Goal: Task Accomplishment & Management: Complete application form

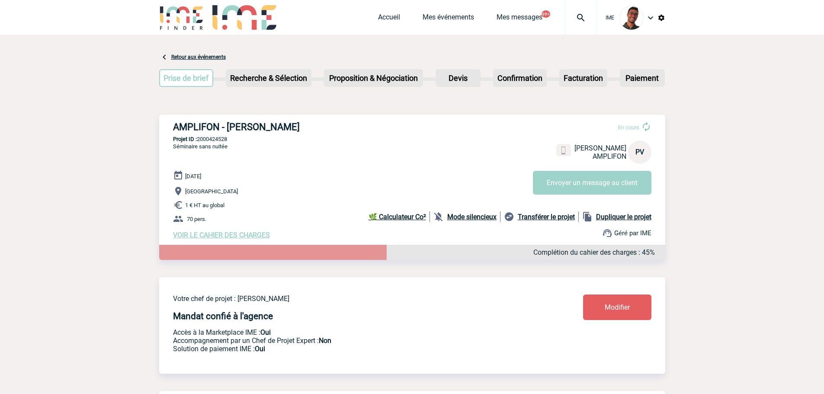
click at [194, 18] on img at bounding box center [181, 17] width 45 height 25
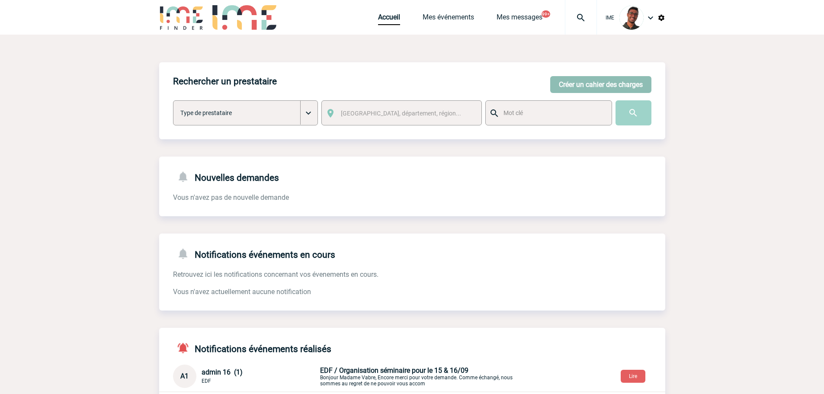
click at [606, 89] on button "Créer un cahier des charges" at bounding box center [600, 84] width 101 height 17
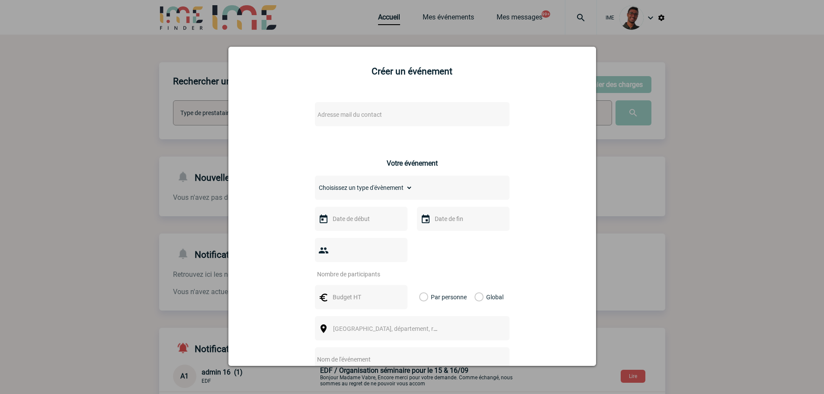
click at [362, 116] on span "Adresse mail du contact" at bounding box center [349, 114] width 64 height 7
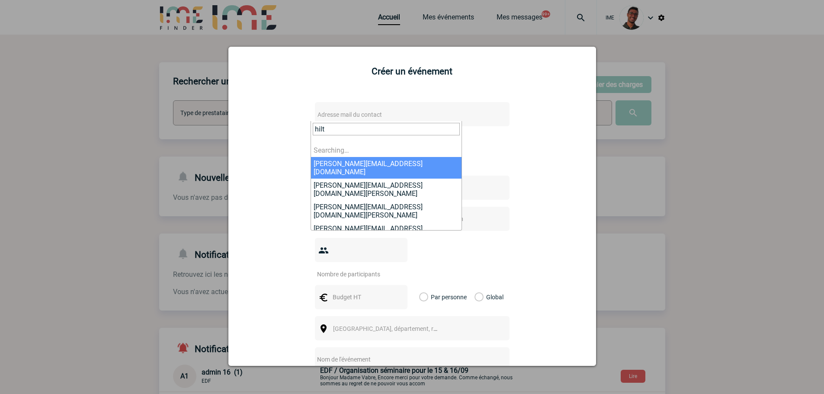
type input "hilti"
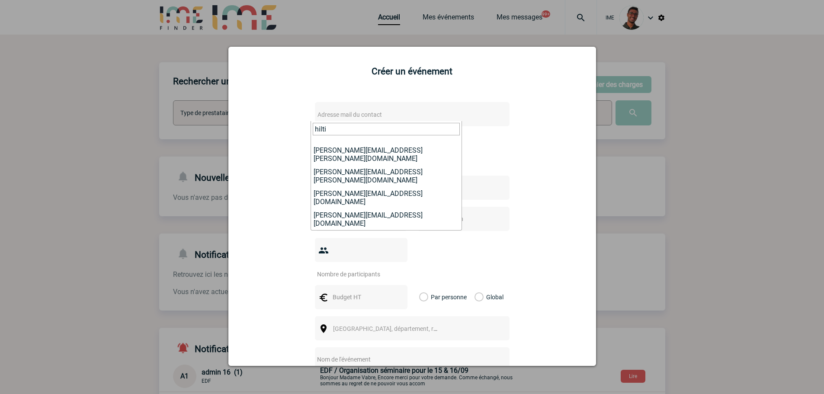
scroll to position [48, 0]
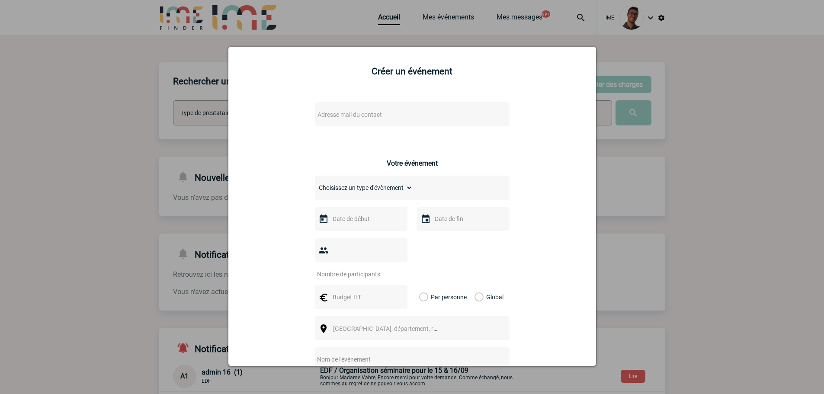
click at [185, 195] on div at bounding box center [412, 197] width 824 height 394
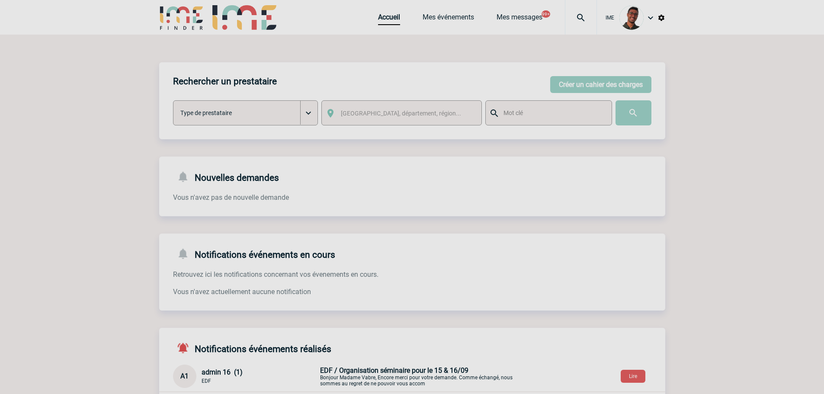
click at [433, 24] on div at bounding box center [412, 197] width 824 height 394
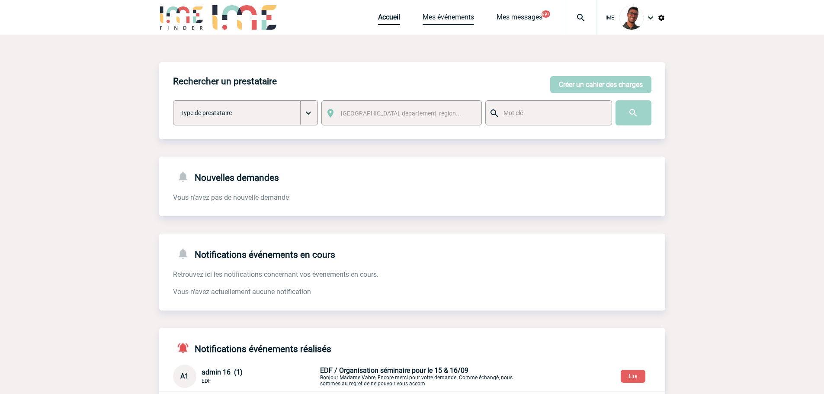
click at [434, 23] on link "Mes événements" at bounding box center [448, 19] width 51 height 12
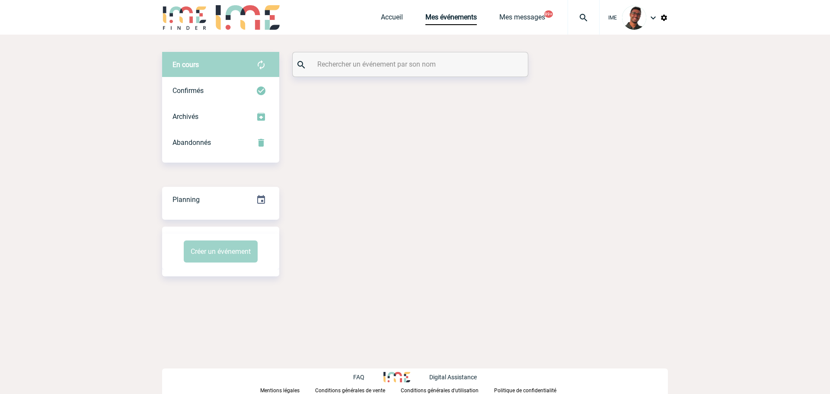
drag, startPoint x: 0, startPoint y: 0, endPoint x: 396, endPoint y: 69, distance: 401.7
click at [396, 69] on input "text" at bounding box center [411, 64] width 192 height 13
click at [255, 88] on div "Confirmés" at bounding box center [220, 91] width 117 height 26
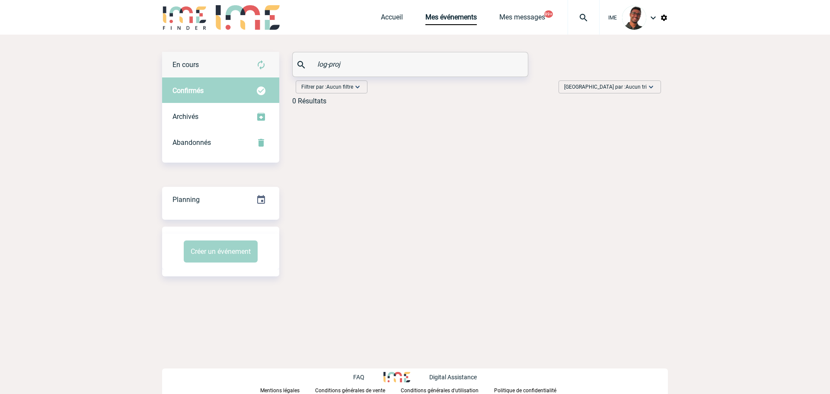
click at [253, 68] on div "En cours" at bounding box center [220, 65] width 117 height 26
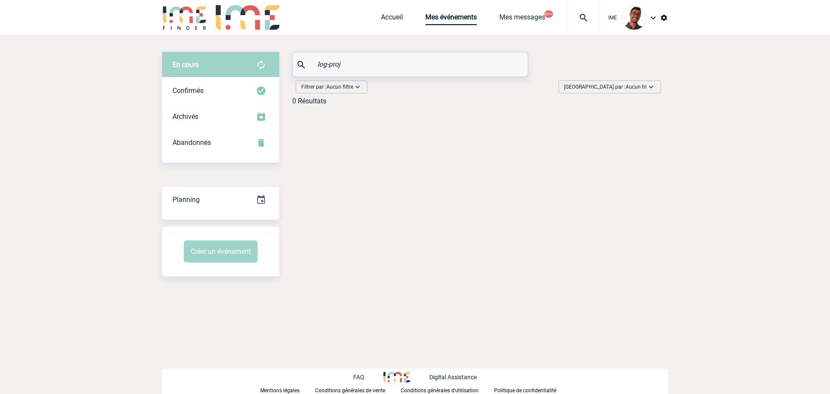
drag, startPoint x: 330, startPoint y: 65, endPoint x: 292, endPoint y: 64, distance: 37.2
click at [292, 64] on div "log-proj" at bounding box center [410, 64] width 236 height 25
type input "j"
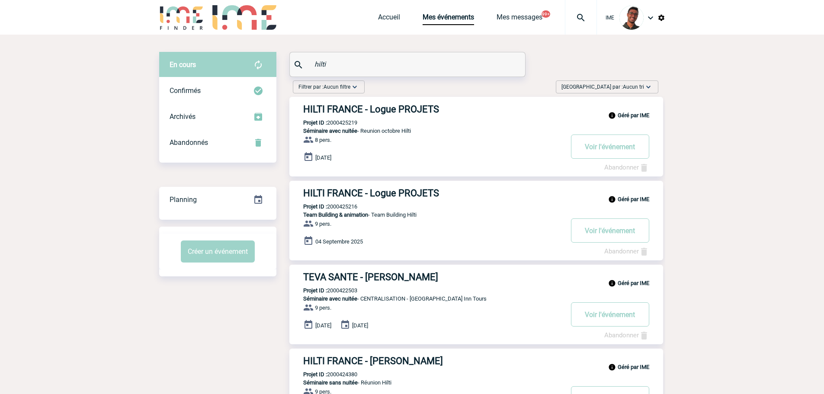
type input "hilti"
drag, startPoint x: 350, startPoint y: 69, endPoint x: 291, endPoint y: 62, distance: 59.7
click at [291, 62] on div "hilti" at bounding box center [407, 64] width 235 height 24
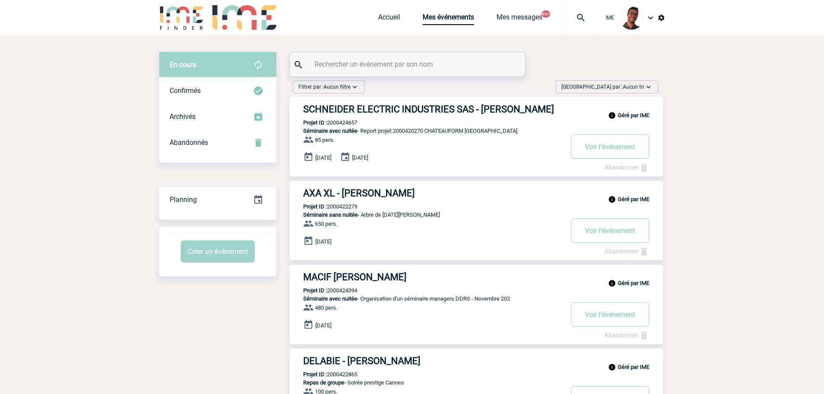
click at [326, 61] on input "text" at bounding box center [408, 64] width 192 height 13
click at [180, 27] on img at bounding box center [181, 17] width 45 height 25
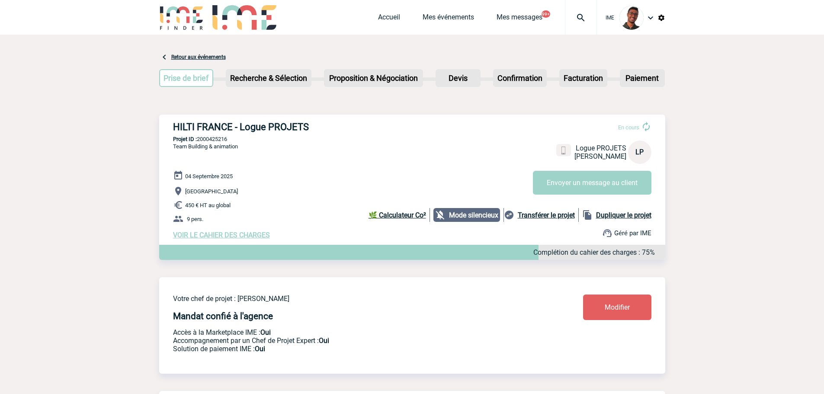
click at [266, 208] on p "450 € HT au global" at bounding box center [419, 205] width 492 height 10
click at [226, 239] on span "VOIR LE CAHIER DES CHARGES" at bounding box center [221, 235] width 97 height 8
click at [615, 308] on span "Modifier" at bounding box center [617, 307] width 25 height 8
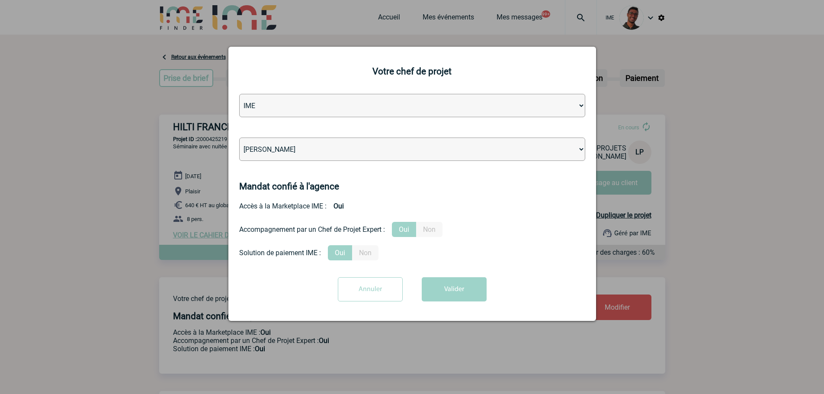
click at [616, 242] on div at bounding box center [412, 197] width 824 height 394
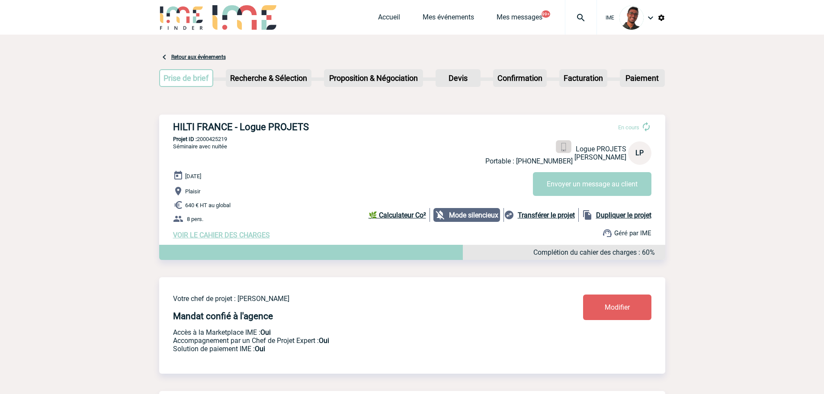
click at [564, 145] on img at bounding box center [563, 147] width 8 height 8
click at [540, 215] on b "Transférer le projet" at bounding box center [546, 215] width 57 height 8
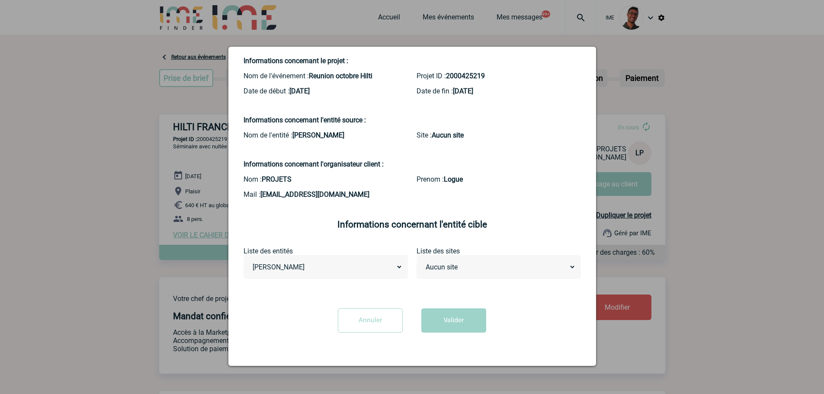
scroll to position [38, 0]
click at [462, 275] on div "Aucun site" at bounding box center [498, 267] width 164 height 24
click at [462, 270] on select "Aucun site" at bounding box center [499, 266] width 154 height 13
click at [412, 266] on div "Liste des sites Aucun site" at bounding box center [498, 263] width 173 height 32
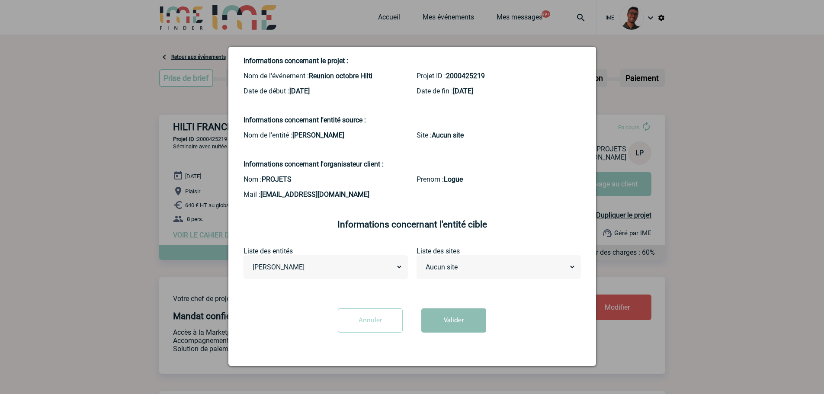
click at [439, 332] on button "Valider" at bounding box center [453, 320] width 65 height 24
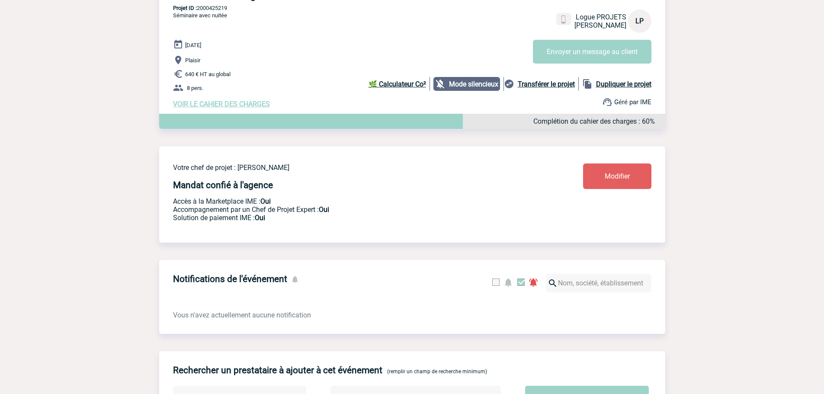
scroll to position [0, 0]
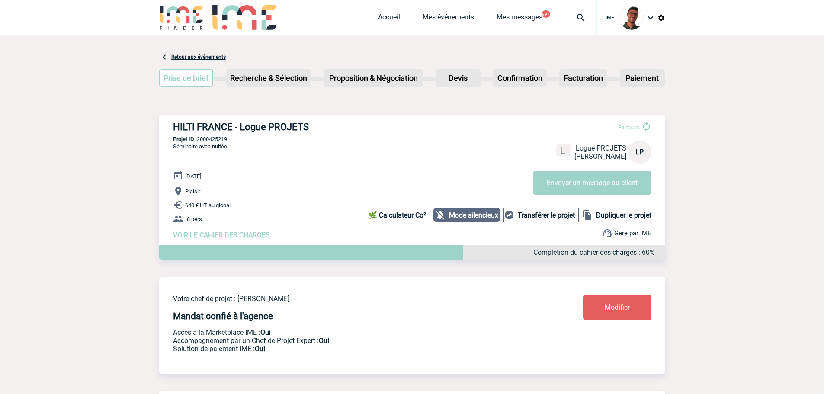
click at [214, 231] on div "03 Octobre 2025 Plaisir 640 € HT au global 8 pers. VOIR LE CAHIER DES CHARGES C…" at bounding box center [419, 204] width 492 height 69
click at [209, 237] on span "VOIR LE CAHIER DES CHARGES" at bounding box center [221, 235] width 97 height 8
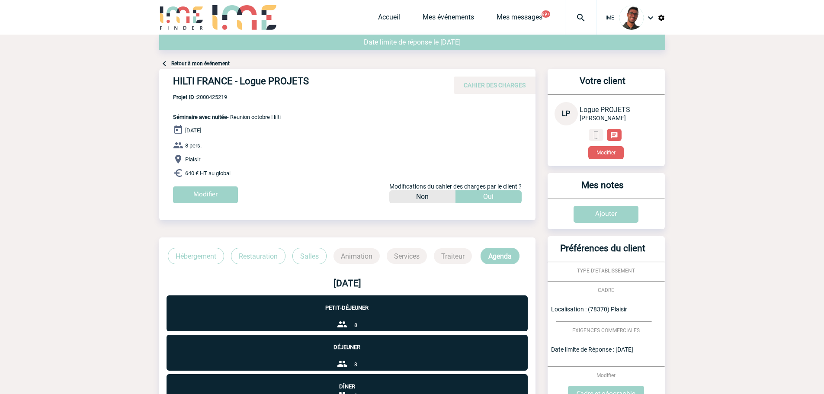
click at [201, 184] on div "03 Octobre 2025 8 pers. Plaisir 640 € HT au global Modifier Modifications du ca…" at bounding box center [354, 167] width 362 height 85
click at [195, 194] on input "Modifier" at bounding box center [205, 194] width 65 height 17
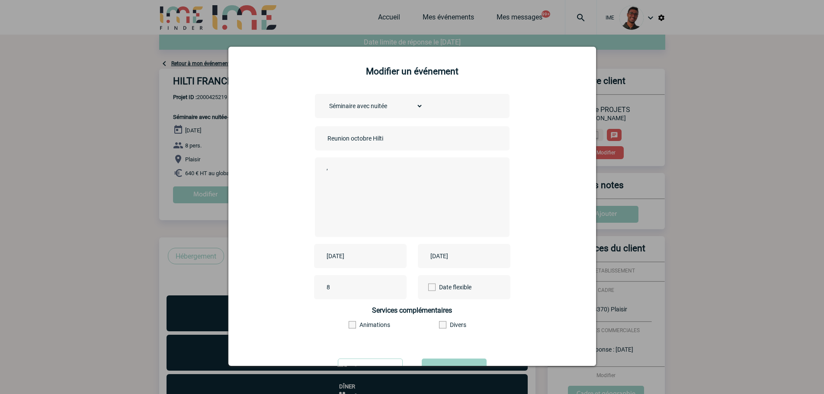
click at [634, 154] on div at bounding box center [412, 197] width 824 height 394
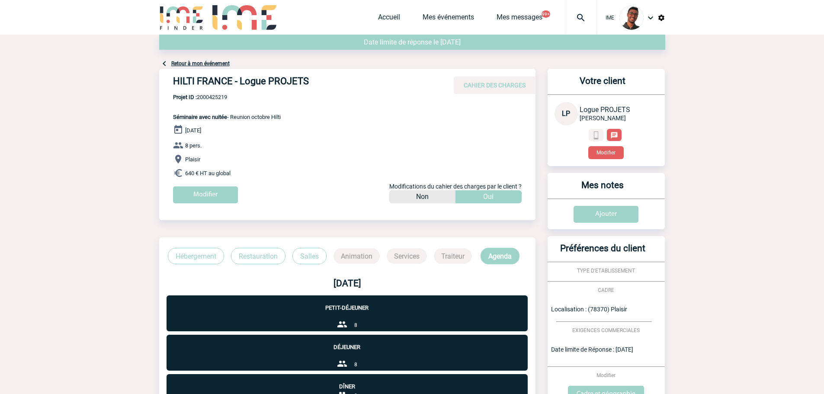
click at [606, 151] on button "Modifier" at bounding box center [605, 152] width 35 height 13
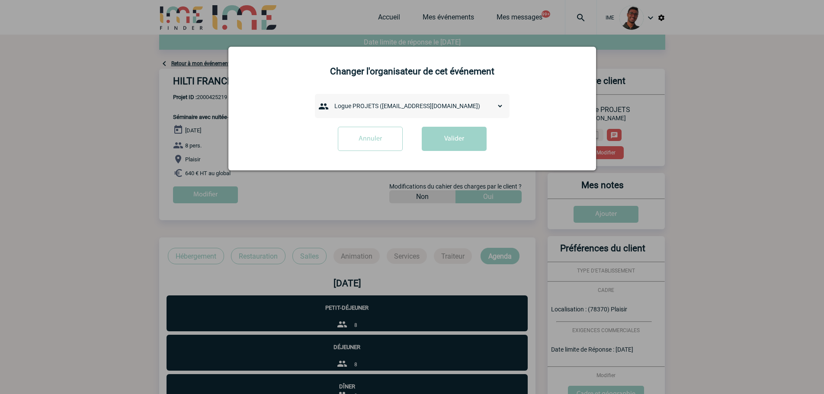
click at [354, 106] on select "admin 7068 (7068@ime-finder.com) Alexis MERCERON (alexis.merceron@hilti.com) An…" at bounding box center [416, 106] width 173 height 12
select select "132764"
click at [330, 100] on select "admin 7068 (7068@ime-finder.com) Alexis MERCERON (alexis.merceron@hilti.com) An…" at bounding box center [416, 106] width 173 height 12
click at [436, 146] on button "Valider" at bounding box center [454, 139] width 65 height 24
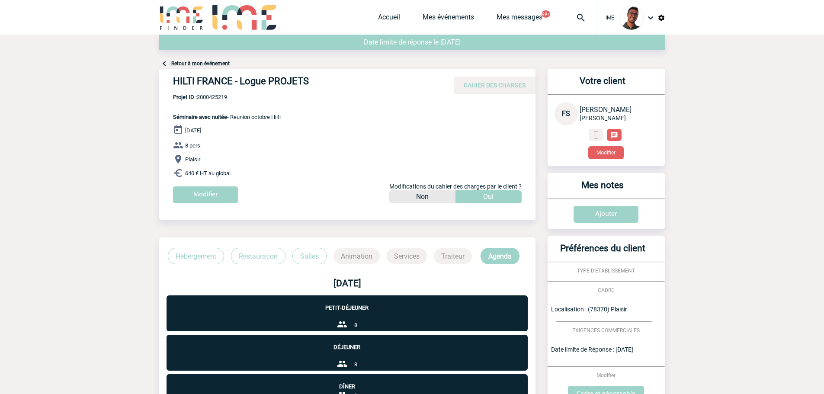
click at [206, 62] on link "Retour à mon événement" at bounding box center [200, 64] width 58 height 6
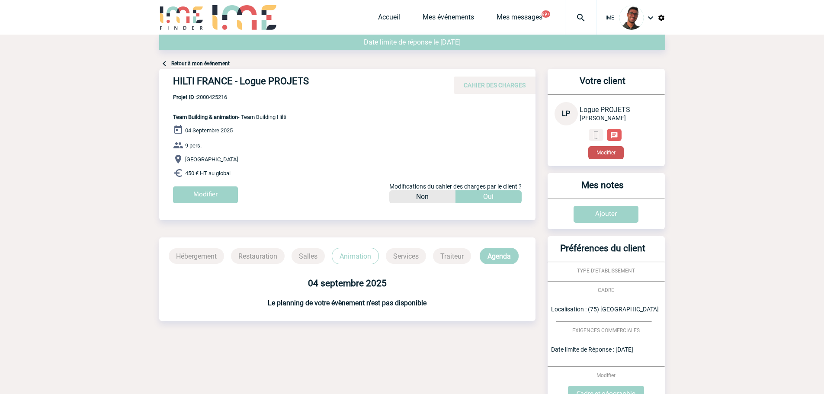
click at [599, 154] on button "Modifier" at bounding box center [605, 152] width 35 height 13
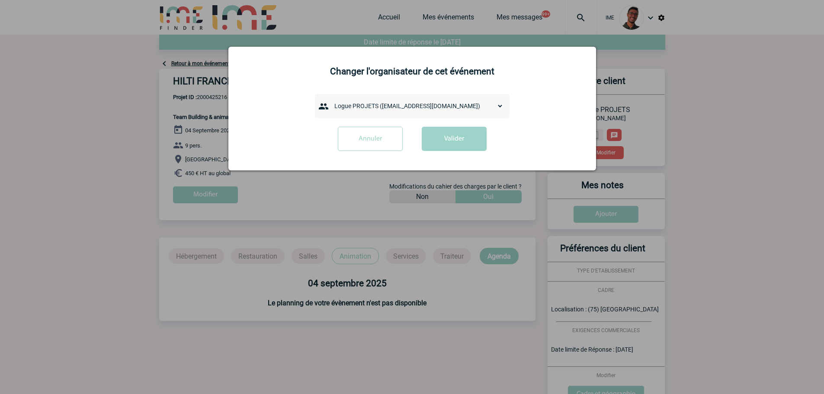
click at [371, 103] on select "admin 7068 (7068@ime-finder.com) Alexis MERCERON (alexis.merceron@hilti.com) An…" at bounding box center [416, 106] width 173 height 12
select select "130468"
click at [330, 100] on select "admin 7068 (7068@ime-finder.com) Alexis MERCERON (alexis.merceron@hilti.com) An…" at bounding box center [416, 106] width 173 height 12
click at [453, 159] on div "Changer l'organisateur de cet événement admin 7068 (7068@ime-finder.com) Alexis…" at bounding box center [412, 109] width 368 height 124
click at [459, 150] on button "Valider" at bounding box center [454, 139] width 65 height 24
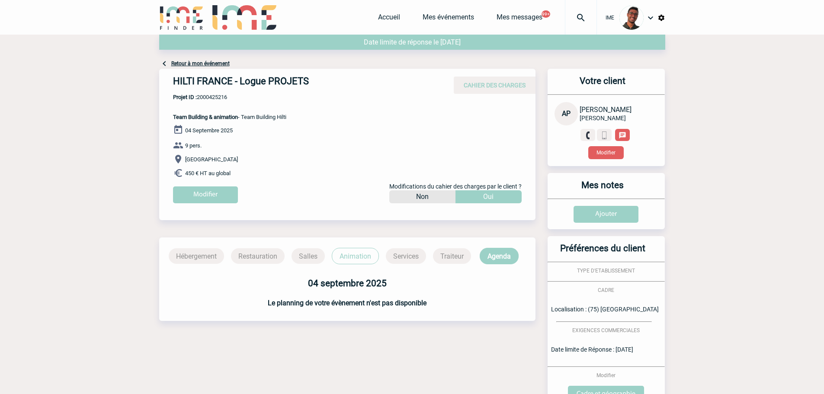
click at [335, 153] on div "04 Septembre 2025 9 pers. Paris 450 € HT au global Modifier Modifications du ca…" at bounding box center [354, 167] width 362 height 85
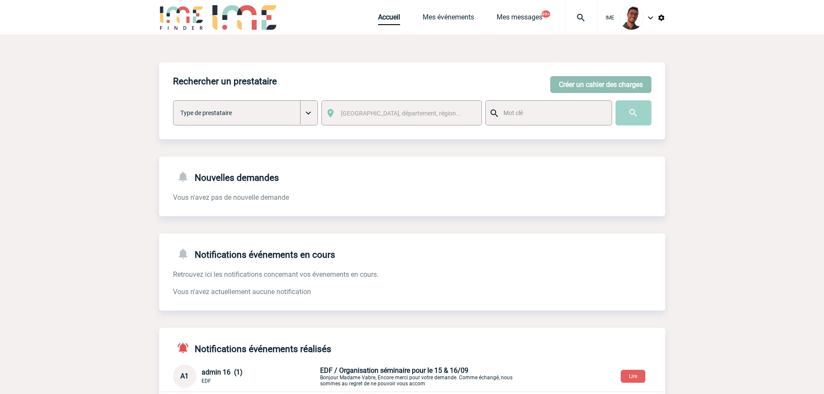
click at [616, 81] on button "Créer un cahier des charges" at bounding box center [600, 84] width 101 height 17
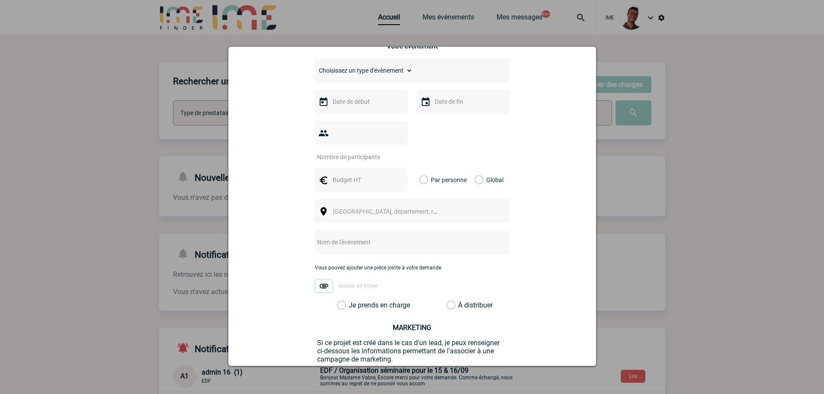
scroll to position [130, 0]
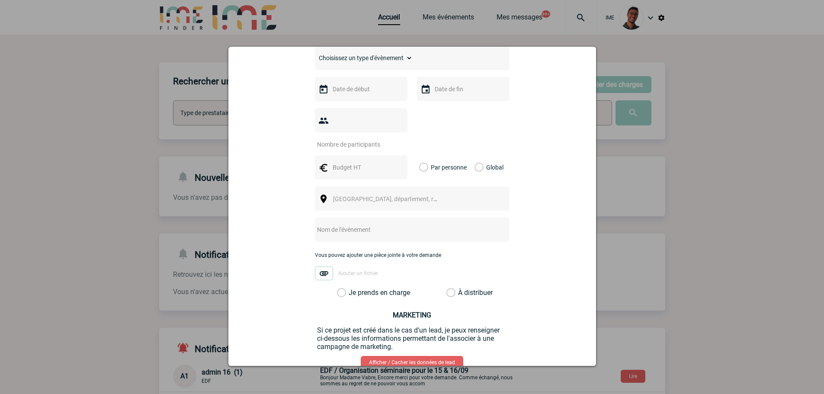
click at [323, 266] on img at bounding box center [324, 273] width 18 height 14
click at [0, 0] on input "Ajouter un fichier" at bounding box center [0, 0] width 0 height 0
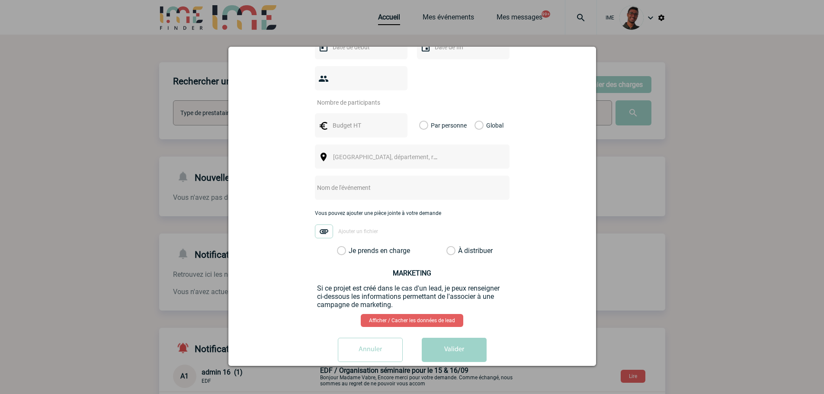
click at [378, 344] on input "Annuler" at bounding box center [370, 350] width 65 height 24
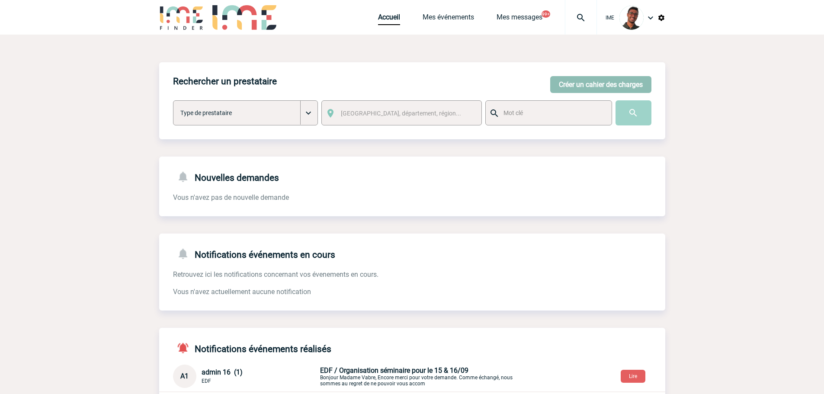
click at [597, 80] on button "Créer un cahier des charges" at bounding box center [600, 84] width 101 height 17
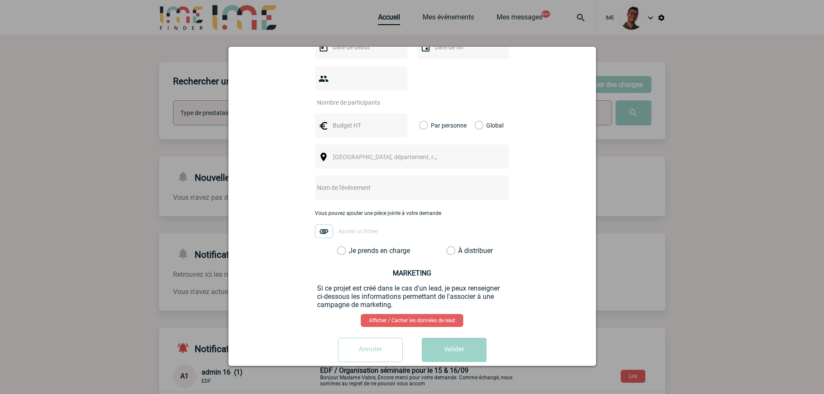
click at [320, 224] on img at bounding box center [324, 231] width 18 height 14
click at [0, 0] on input "Ajouter un fichier" at bounding box center [0, 0] width 0 height 0
click at [650, 165] on div at bounding box center [412, 197] width 824 height 394
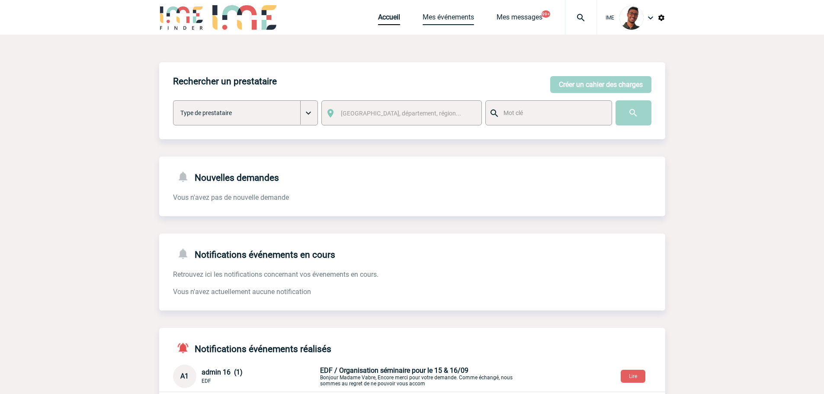
click at [451, 15] on link "Mes événements" at bounding box center [448, 19] width 51 height 12
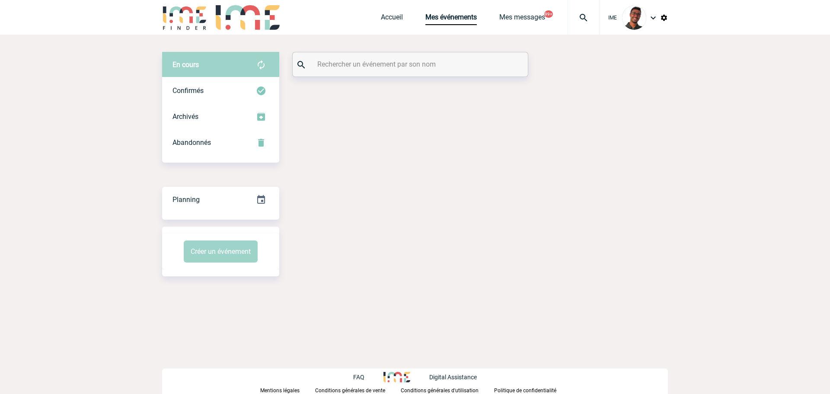
click at [392, 58] on input "text" at bounding box center [411, 64] width 192 height 13
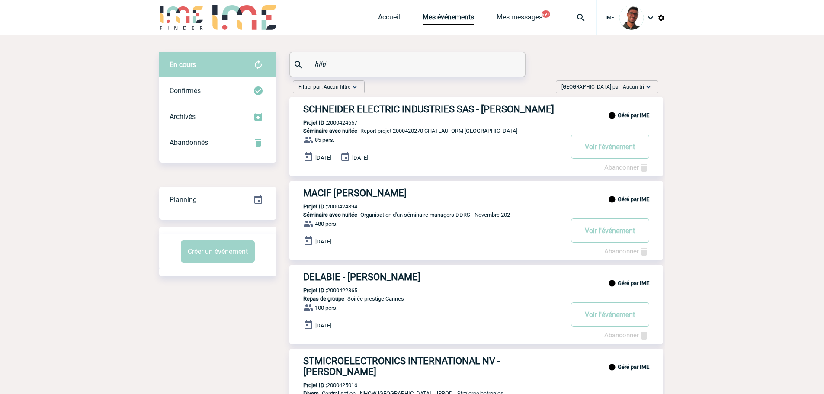
type input "hilti"
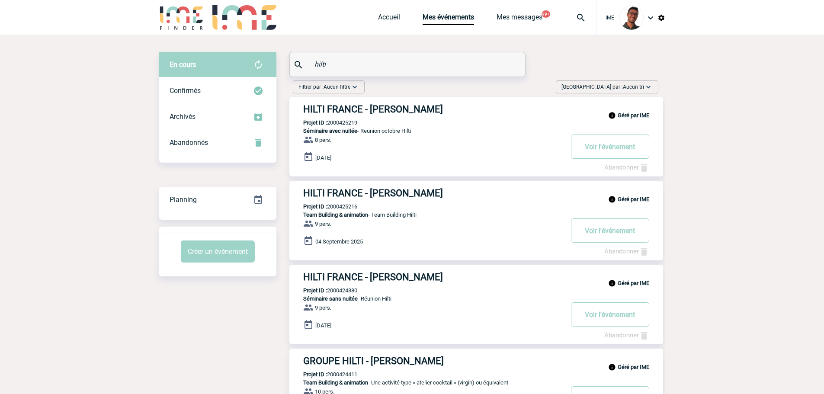
drag, startPoint x: 340, startPoint y: 60, endPoint x: 285, endPoint y: 74, distance: 56.8
